Goal: Task Accomplishment & Management: Manage account settings

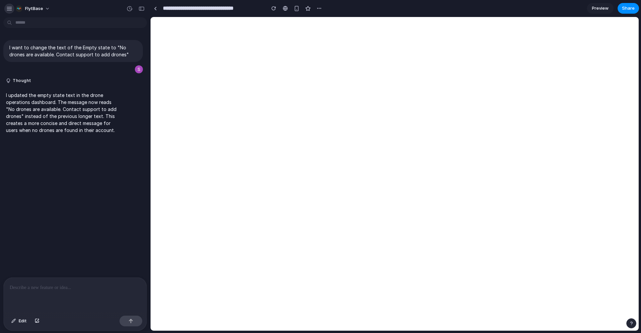
click at [9, 10] on div "button" at bounding box center [9, 9] width 6 height 6
click at [123, 253] on div "I want to change the text of the Empty state to "No drones are available. Conta…" at bounding box center [73, 149] width 146 height 258
click at [35, 12] on span "FlytBase" at bounding box center [34, 8] width 18 height 7
click at [98, 9] on div "Settings Invite members Change theme Sign out" at bounding box center [320, 166] width 641 height 333
click at [9, 10] on div "button" at bounding box center [9, 9] width 6 height 6
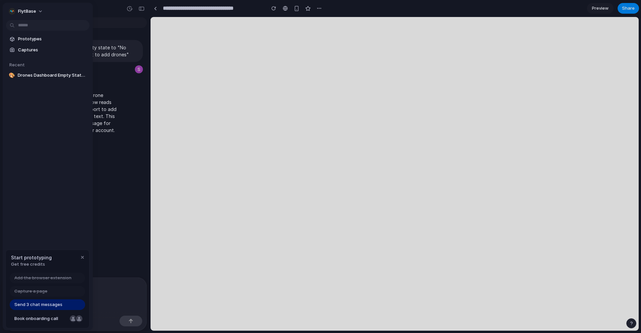
click at [37, 262] on span "Get free credits" at bounding box center [31, 264] width 41 height 7
click at [36, 266] on span "Get free credits" at bounding box center [31, 264] width 41 height 7
click at [49, 303] on span "Send 3 chat messages" at bounding box center [38, 305] width 48 height 7
click at [83, 258] on div "button" at bounding box center [82, 257] width 5 height 5
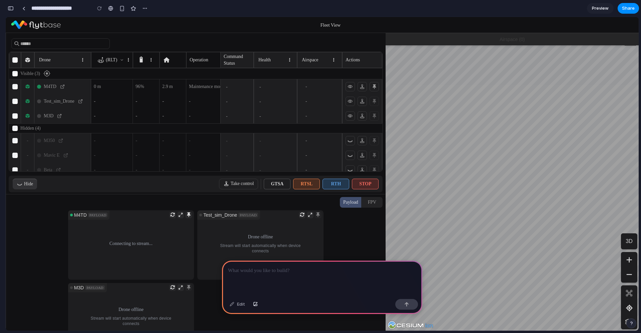
click at [24, 185] on div "Hide" at bounding box center [28, 184] width 9 height 7
click at [29, 184] on div "Hide" at bounding box center [28, 184] width 9 height 7
click at [50, 184] on div "Hide Take control GTSA RTSL RTH STOP" at bounding box center [196, 184] width 374 height 17
click at [230, 182] on button "Take control" at bounding box center [238, 184] width 39 height 11
click at [363, 88] on icon at bounding box center [362, 86] width 6 height 5
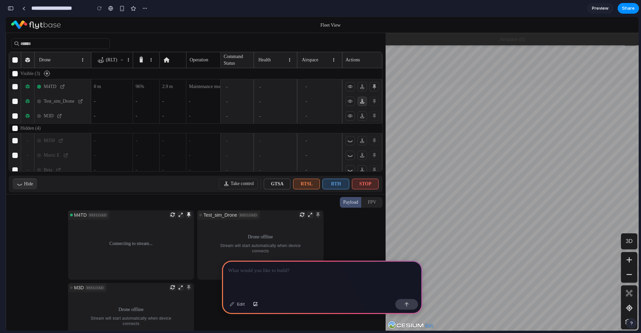
click at [361, 99] on icon at bounding box center [362, 101] width 6 height 5
click at [377, 85] on button at bounding box center [373, 86] width 9 height 9
click at [376, 86] on icon at bounding box center [374, 86] width 4 height 5
click at [373, 99] on div at bounding box center [362, 101] width 34 height 9
click at [337, 26] on span "Fleet View" at bounding box center [330, 25] width 20 height 5
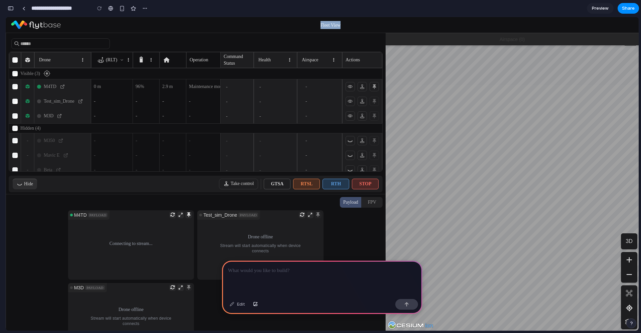
drag, startPoint x: 318, startPoint y: 26, endPoint x: 361, endPoint y: 25, distance: 43.7
click at [362, 25] on div "Fleet View" at bounding box center [330, 25] width 539 height 8
click at [361, 25] on div "Fleet View" at bounding box center [330, 25] width 539 height 8
click at [337, 81] on div "Drone (RLT) Operation System State Pilot Site Command Status Health Airspace Ac…" at bounding box center [322, 182] width 633 height 298
click at [196, 194] on div at bounding box center [195, 194] width 379 height 0
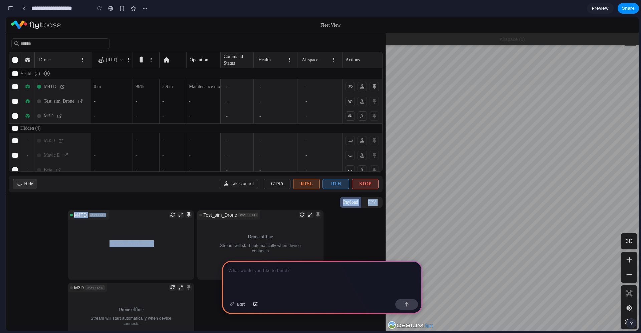
drag, startPoint x: 195, startPoint y: 196, endPoint x: 196, endPoint y: 212, distance: 16.4
click at [196, 212] on div "Payload FPV Connecting to stream ... M4TD PAYLOAD Drone offline Stream will sta…" at bounding box center [195, 263] width 379 height 136
click at [196, 205] on div "Payload FPV" at bounding box center [195, 203] width 379 height 16
click at [290, 59] on button "Sort options" at bounding box center [289, 60] width 6 height 8
click at [296, 43] on div at bounding box center [196, 44] width 374 height 16
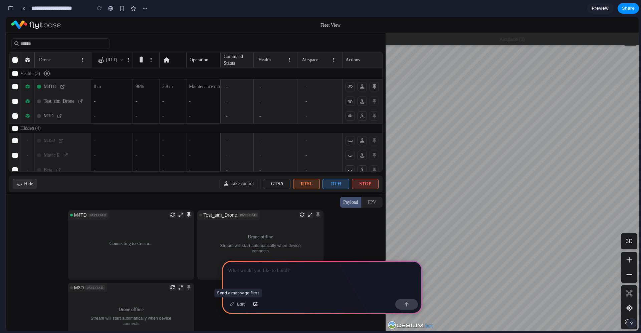
click at [234, 307] on div "Edit" at bounding box center [237, 304] width 22 height 11
click at [250, 278] on div at bounding box center [322, 279] width 200 height 36
click at [144, 10] on div "button" at bounding box center [144, 8] width 5 height 5
click at [163, 5] on div "Duplicate Delete" at bounding box center [320, 166] width 641 height 333
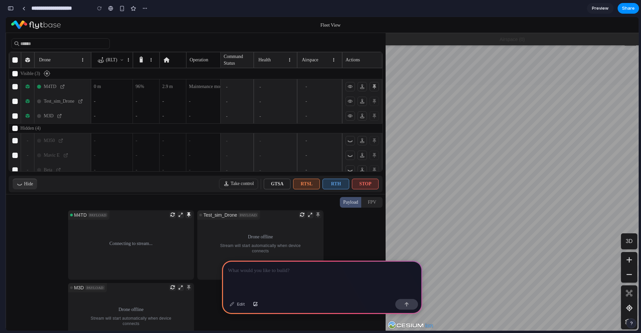
click at [606, 11] on span "Preview" at bounding box center [600, 8] width 17 height 7
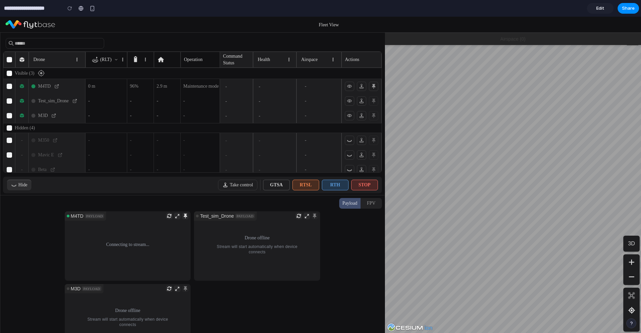
click at [606, 11] on link "Edit" at bounding box center [600, 8] width 27 height 11
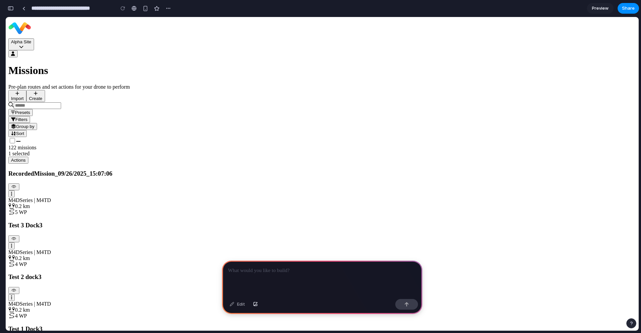
scroll to position [0, 6]
click at [17, 237] on icon "Edit mission" at bounding box center [14, 239] width 6 height 4
click at [185, 250] on div "M4DSeries | M4TD" at bounding box center [321, 253] width 627 height 6
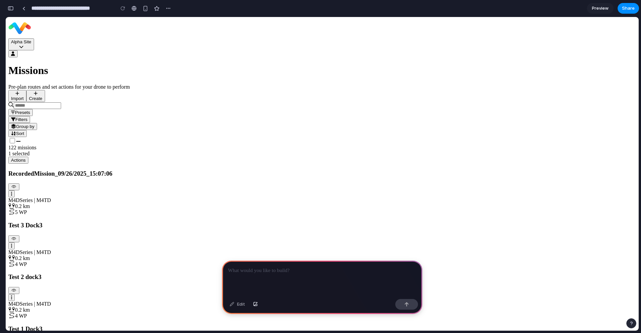
click at [177, 222] on h3 "Test 3 Dock3" at bounding box center [321, 225] width 627 height 7
click at [37, 123] on button "Group by" at bounding box center [22, 126] width 29 height 7
click at [30, 116] on button "Filters" at bounding box center [19, 119] width 22 height 7
click at [174, 64] on div "Missions Pre-plan routes and set actions for your drone to perform Import Create" at bounding box center [321, 82] width 627 height 37
click at [27, 117] on span "Filters" at bounding box center [21, 119] width 12 height 5
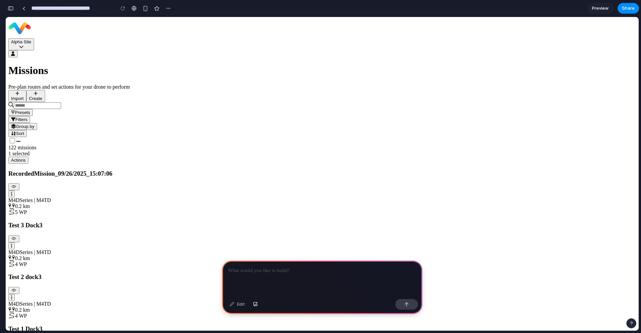
click at [121, 26] on header "Alpha Site" at bounding box center [321, 39] width 627 height 38
click at [34, 38] on button "Alpha Site" at bounding box center [21, 44] width 26 height 12
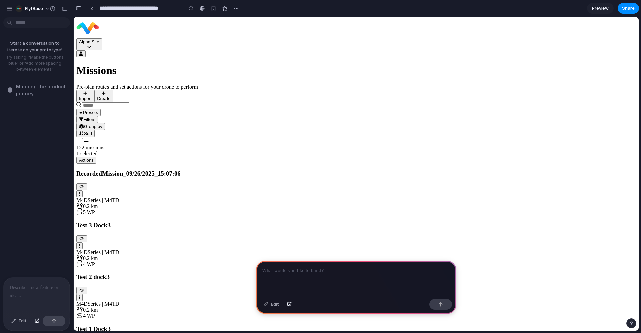
scroll to position [0, 0]
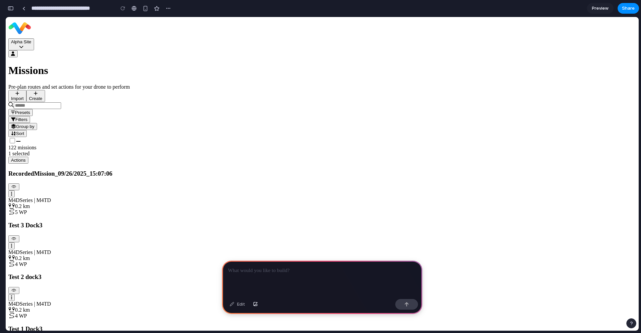
click at [11, 8] on div "button" at bounding box center [11, 8] width 6 height 5
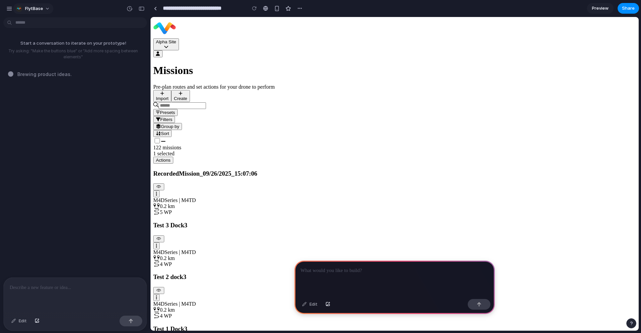
click at [48, 9] on button "FlytBase" at bounding box center [33, 8] width 40 height 11
click at [49, 23] on li "Settings" at bounding box center [41, 23] width 55 height 11
click at [47, 9] on button "FlytBase" at bounding box center [33, 8] width 40 height 11
click at [52, 27] on li "Settings" at bounding box center [41, 23] width 55 height 11
click at [102, 3] on div "FlytBase" at bounding box center [75, 8] width 150 height 16
